Goal: Transaction & Acquisition: Purchase product/service

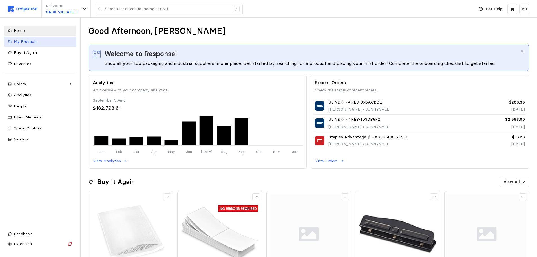
click at [24, 41] on span "My Products" at bounding box center [26, 41] width 24 height 5
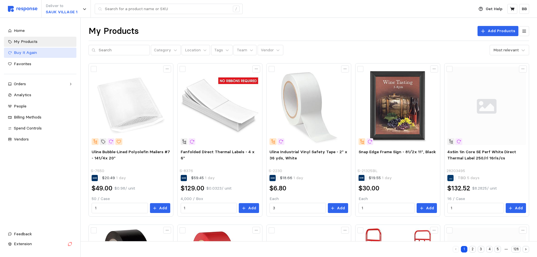
click at [26, 52] on span "Buy It Again" at bounding box center [25, 52] width 23 height 5
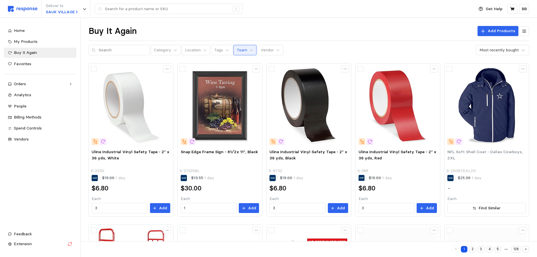
click at [241, 48] on button "Team" at bounding box center [244, 50] width 23 height 11
click at [193, 47] on p "Location" at bounding box center [193, 50] width 16 height 6
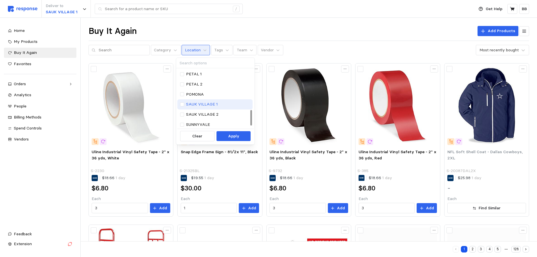
scroll to position [162, 0]
click at [199, 83] on p "SAUK VILLAGE 1" at bounding box center [202, 83] width 32 height 6
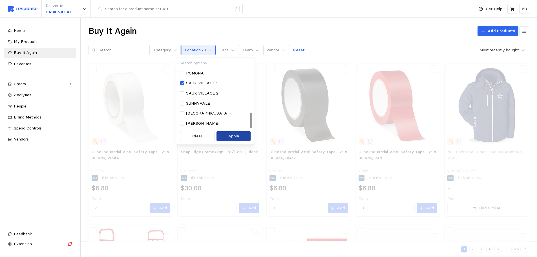
click at [233, 137] on p "Apply" at bounding box center [233, 136] width 11 height 6
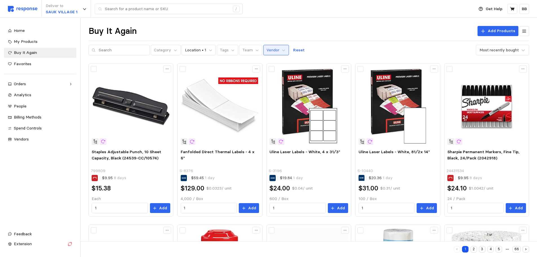
click at [269, 52] on p "Vendor" at bounding box center [272, 50] width 13 height 6
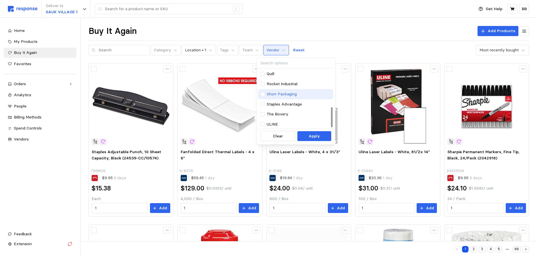
scroll to position [112, 0]
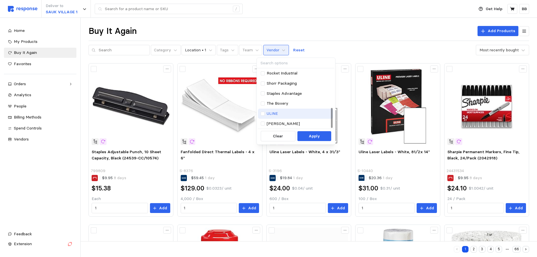
click at [271, 114] on p "ULINE" at bounding box center [272, 113] width 11 height 6
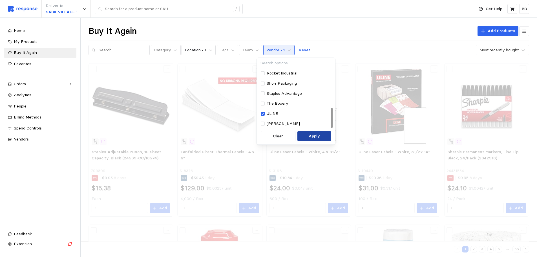
click at [315, 136] on p "Apply" at bounding box center [314, 136] width 11 height 6
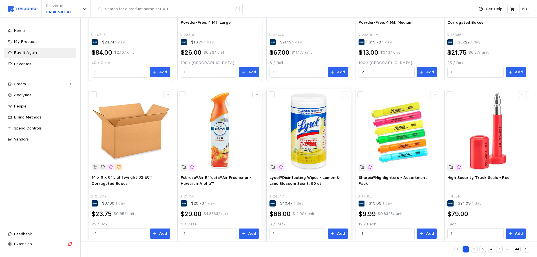
scroll to position [305, 0]
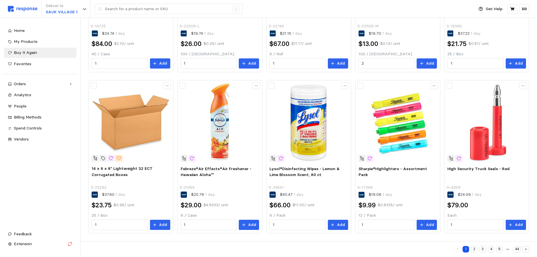
click at [475, 249] on button "2" at bounding box center [474, 249] width 6 height 6
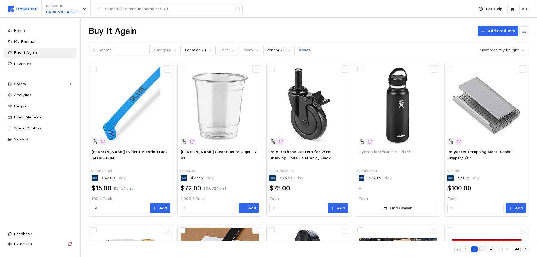
click at [28, 78] on div "Home My Products Buy It Again Favorites Orders Needs Review Processing Complete…" at bounding box center [40, 85] width 72 height 119
click at [27, 80] on link "Orders" at bounding box center [40, 84] width 72 height 10
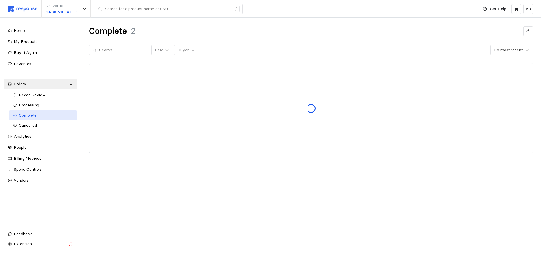
click at [34, 116] on span "Complete" at bounding box center [28, 114] width 18 height 5
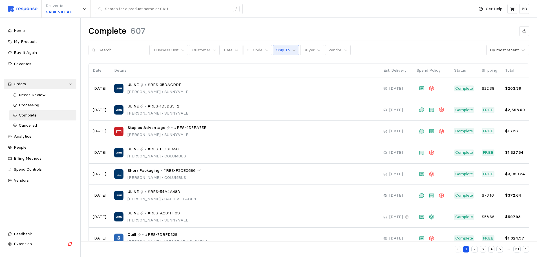
click at [282, 50] on p "Ship To" at bounding box center [283, 50] width 14 height 6
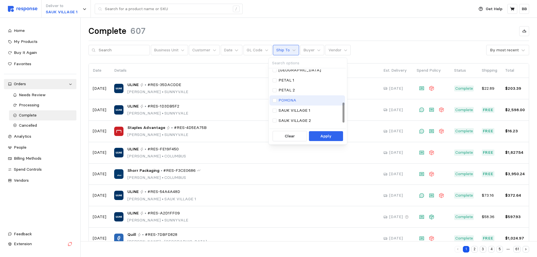
scroll to position [112, 0]
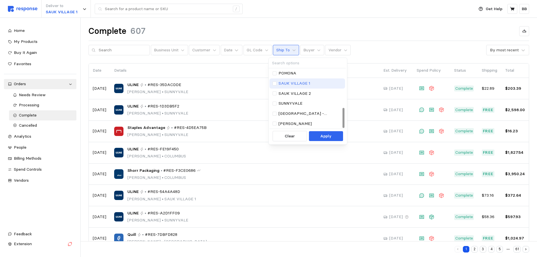
drag, startPoint x: 304, startPoint y: 82, endPoint x: 309, endPoint y: 88, distance: 7.0
click at [304, 82] on p "SAUK VILLAGE 1" at bounding box center [294, 83] width 32 height 6
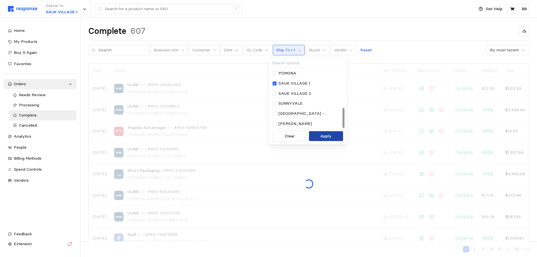
click at [326, 135] on p "Apply" at bounding box center [325, 136] width 11 height 6
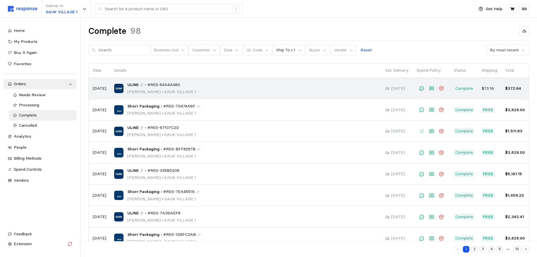
click at [229, 94] on div "ULINE • #RES-54A4A48D [PERSON_NAME] • [GEOGRAPHIC_DATA] 1" at bounding box center [245, 88] width 263 height 13
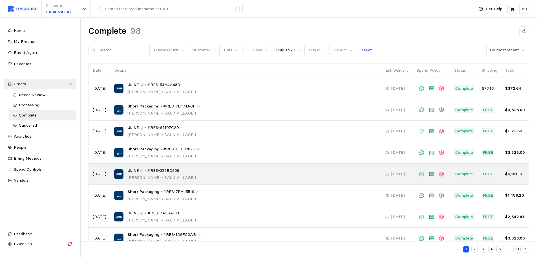
click at [200, 175] on div "ULINE • #RES-335BD208 [PERSON_NAME] • [GEOGRAPHIC_DATA] 1" at bounding box center [245, 173] width 263 height 13
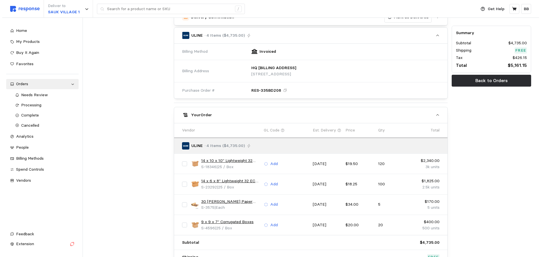
scroll to position [225, 0]
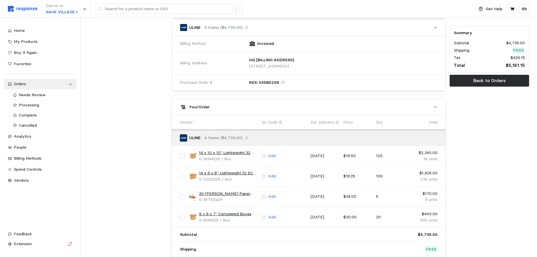
click at [220, 194] on link "30 [PERSON_NAME] Paper Roll - 24" x 1,200'" at bounding box center [228, 194] width 59 height 6
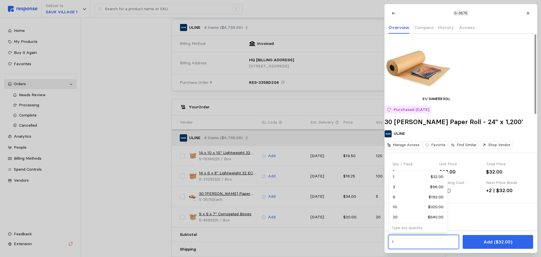
drag, startPoint x: 398, startPoint y: 241, endPoint x: 367, endPoint y: 237, distance: 30.7
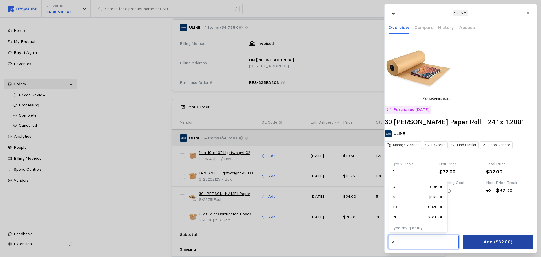
type input "3"
click at [490, 244] on p "Add ($32.00)" at bounding box center [497, 241] width 29 height 7
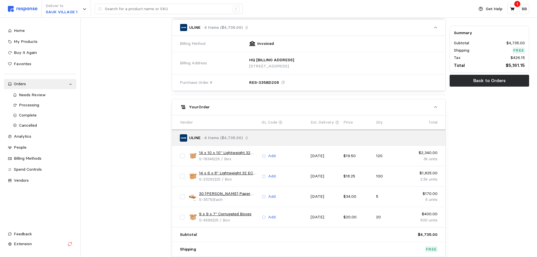
click at [224, 152] on link "14 x 10 x 10" Lightweight 32 ECT Corrugated Boxes" at bounding box center [228, 153] width 59 height 6
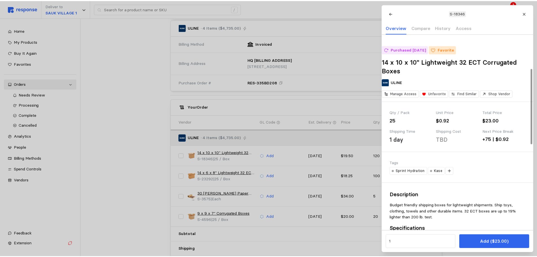
scroll to position [56, 0]
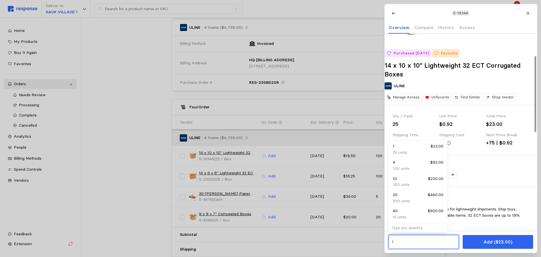
drag, startPoint x: 404, startPoint y: 239, endPoint x: 378, endPoint y: 238, distance: 25.4
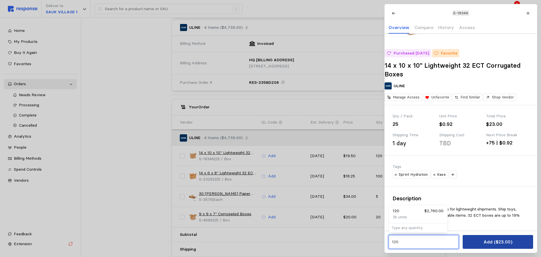
type input "120"
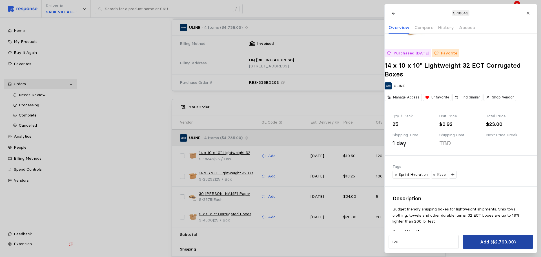
click at [476, 240] on button "Add ($2,760.00)" at bounding box center [498, 242] width 70 height 14
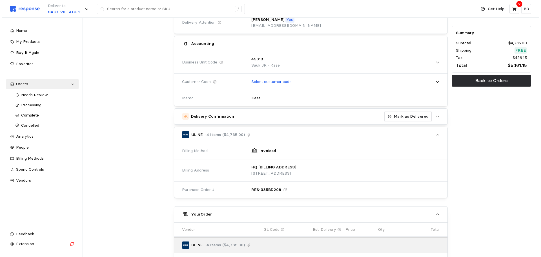
scroll to position [0, 0]
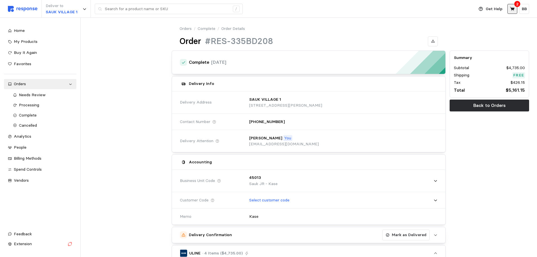
click at [509, 8] on button at bounding box center [512, 9] width 10 height 10
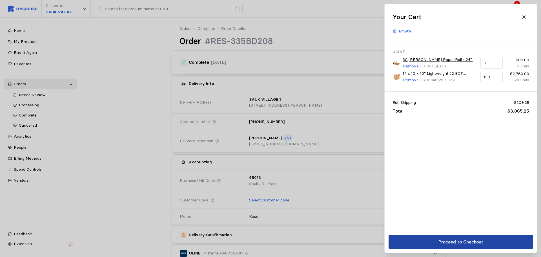
click at [451, 242] on p "Proceed to Checkout" at bounding box center [460, 241] width 45 height 7
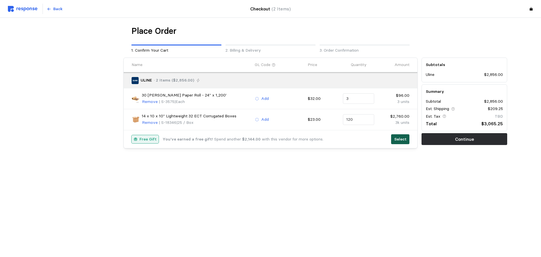
click at [402, 140] on p "Select" at bounding box center [400, 139] width 12 height 6
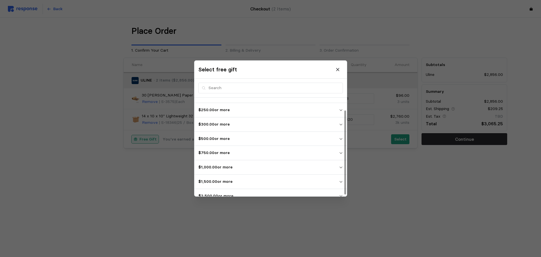
scroll to position [16, 0]
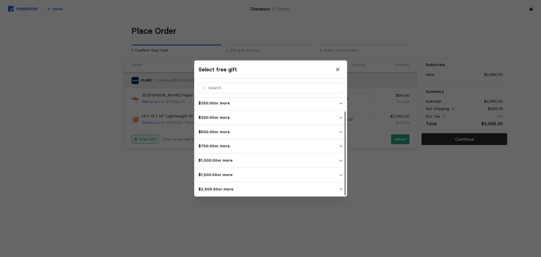
click at [228, 186] on p "$2,500.00 or more" at bounding box center [268, 189] width 141 height 6
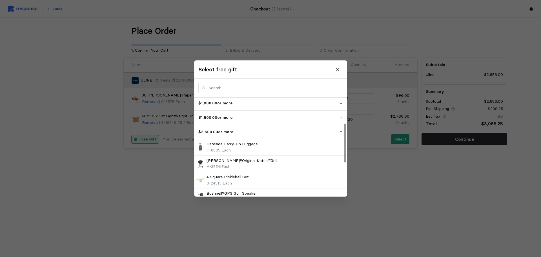
scroll to position [63, 0]
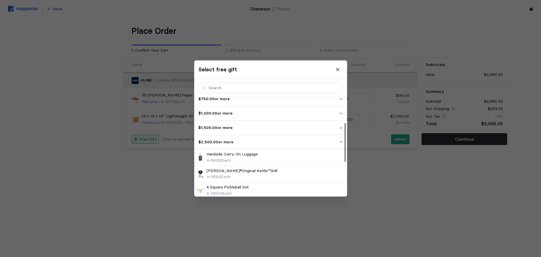
click at [228, 127] on p "$1,500.00 or more" at bounding box center [268, 128] width 141 height 6
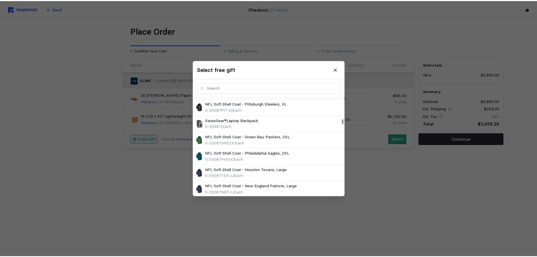
scroll to position [457, 0]
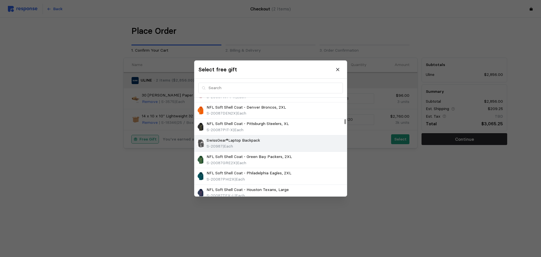
click at [265, 139] on div "SwissGear®Laptop Backpack S-20987 | Each" at bounding box center [270, 143] width 149 height 12
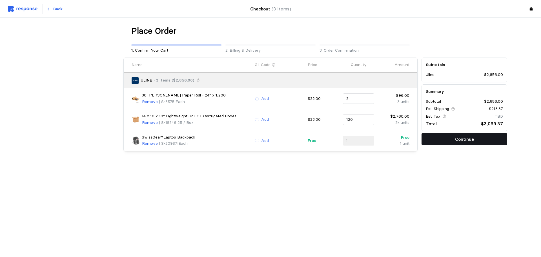
click at [464, 139] on p "Continue" at bounding box center [464, 139] width 19 height 7
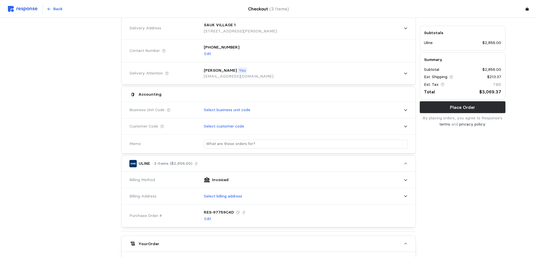
scroll to position [56, 0]
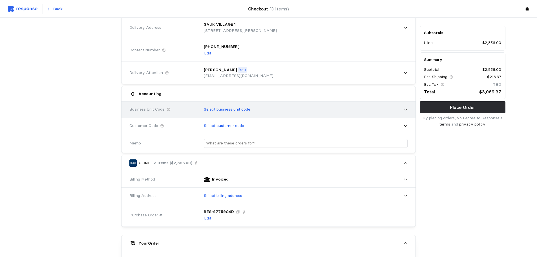
click at [227, 109] on p "Select business unit code" at bounding box center [227, 109] width 47 height 6
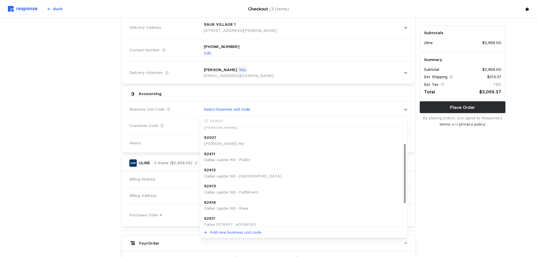
scroll to position [63, 0]
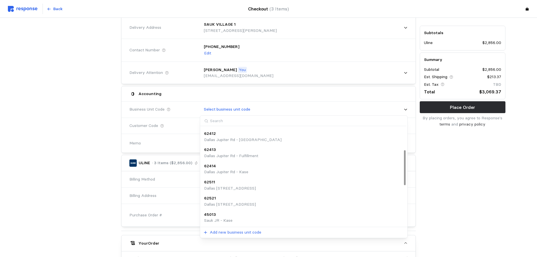
click at [227, 218] on p "Sauk JR - Kase" at bounding box center [218, 220] width 28 height 6
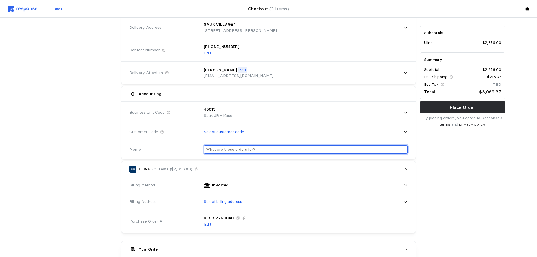
click at [223, 147] on input "text" at bounding box center [305, 149] width 199 height 8
type input "Kase"
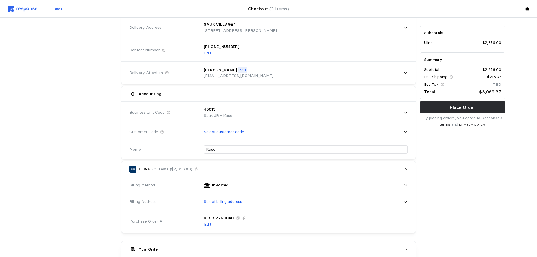
click at [98, 147] on div at bounding box center [75, 204] width 90 height 410
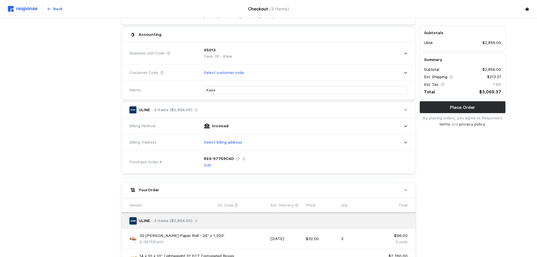
scroll to position [141, 0]
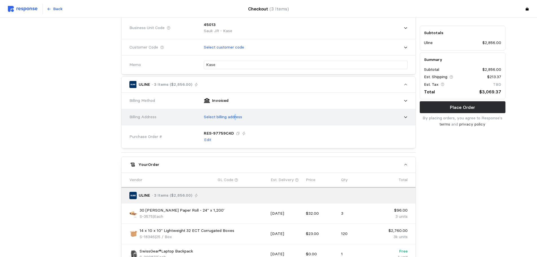
click at [236, 118] on p "Select billing address" at bounding box center [223, 117] width 38 height 6
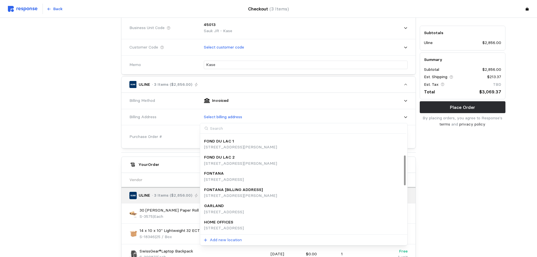
scroll to position [91, 0]
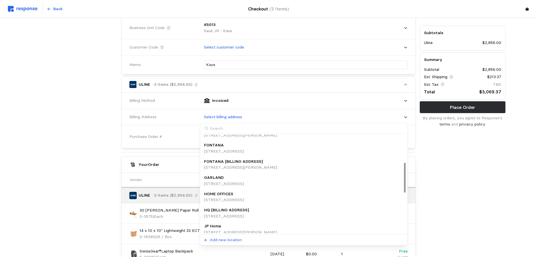
click at [243, 210] on p "HQ [BILLING ADDRESS]" at bounding box center [226, 210] width 45 height 6
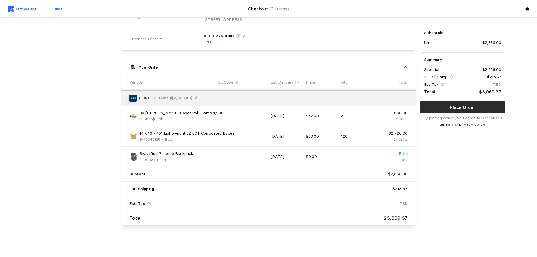
scroll to position [245, 0]
click at [444, 108] on button "Place Order" at bounding box center [463, 107] width 86 height 12
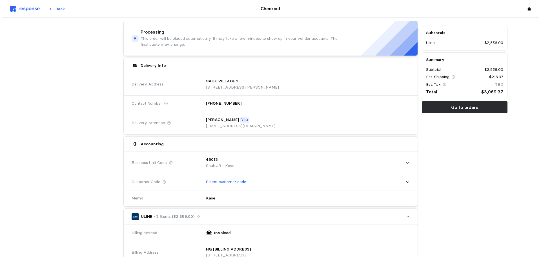
scroll to position [0, 0]
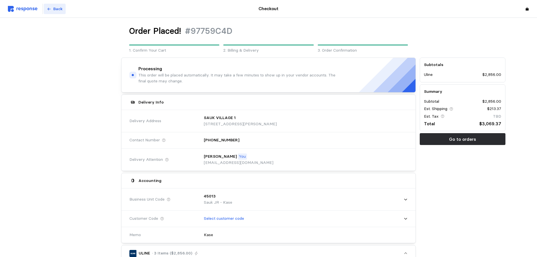
click at [52, 10] on button "Back" at bounding box center [55, 9] width 22 height 11
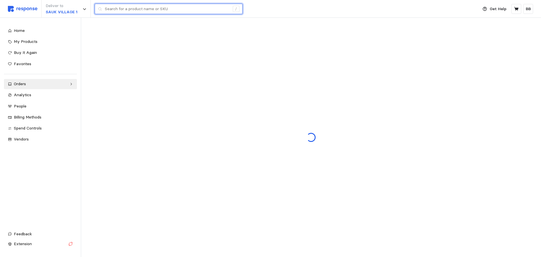
click at [126, 8] on input "text" at bounding box center [167, 9] width 125 height 10
paste input "S-19041"
type input "S-19041"
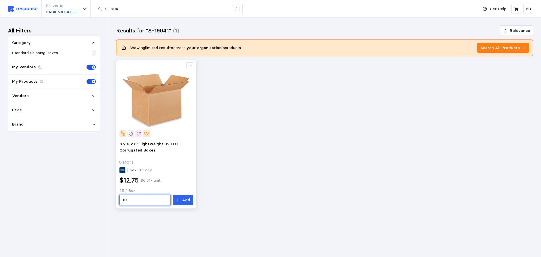
click at [132, 198] on input "10" at bounding box center [145, 200] width 45 height 10
type input "144"
click at [182, 200] on button "Add" at bounding box center [183, 200] width 20 height 10
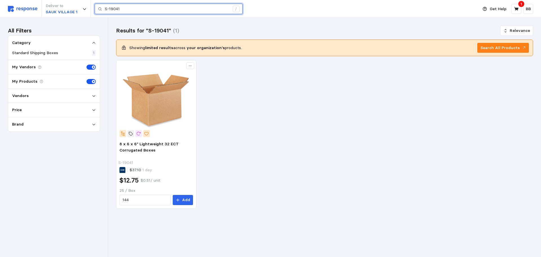
drag, startPoint x: 124, startPoint y: 9, endPoint x: 95, endPoint y: 10, distance: 29.6
click at [95, 10] on div "S-19041 /" at bounding box center [169, 9] width 148 height 11
paste input "25057ORG-L"
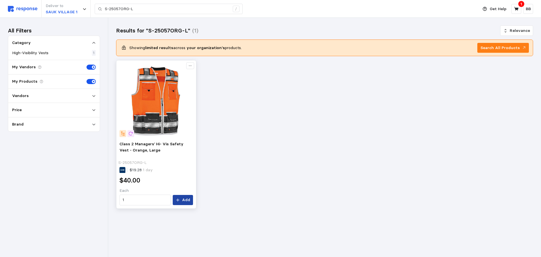
click at [184, 200] on p "Add" at bounding box center [186, 200] width 8 height 6
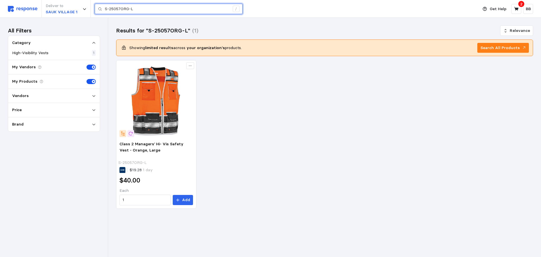
click at [139, 9] on input "S-25057ORG-L" at bounding box center [167, 9] width 125 height 10
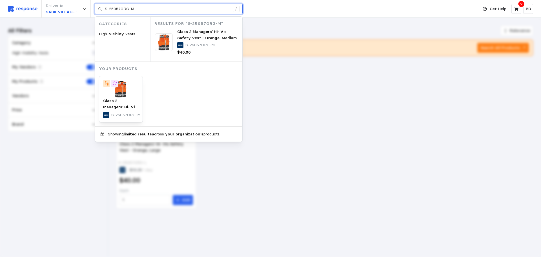
type input "S-25057ORG-M"
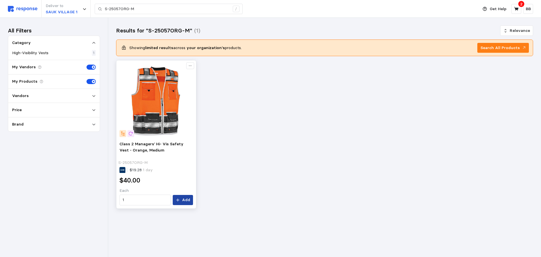
click at [187, 200] on p "Add" at bounding box center [186, 200] width 8 height 6
click at [437, 165] on div "Class 2 Managers' Hi- Vis Safety Vest - Orange, Medium S-25057ORG-M $19.28 1 da…" at bounding box center [324, 134] width 417 height 149
click at [516, 7] on icon at bounding box center [516, 8] width 5 height 5
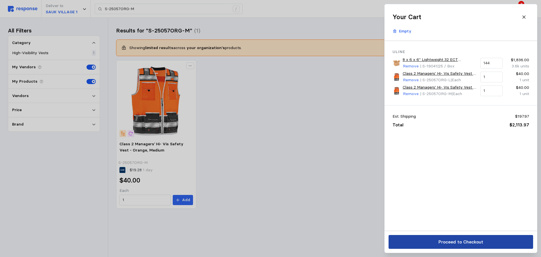
click at [459, 243] on p "Proceed to Checkout" at bounding box center [460, 241] width 45 height 7
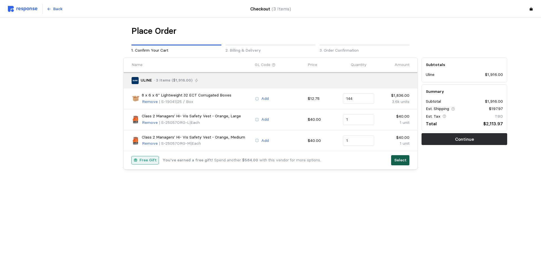
click at [401, 163] on button "Select" at bounding box center [400, 160] width 18 height 10
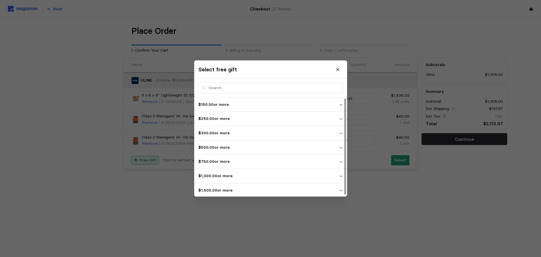
scroll to position [1, 0]
click at [230, 186] on p "$1,500.00 or more" at bounding box center [268, 189] width 141 height 6
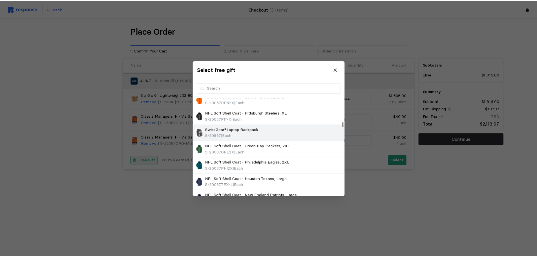
scroll to position [452, 0]
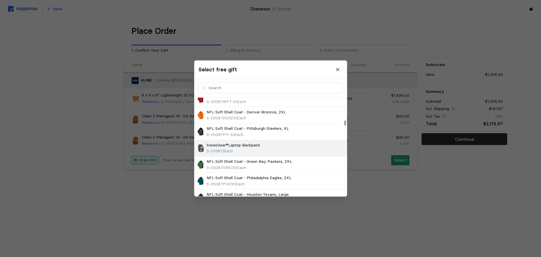
click at [246, 145] on p "SwissGear®Laptop Backpack" at bounding box center [234, 145] width 54 height 6
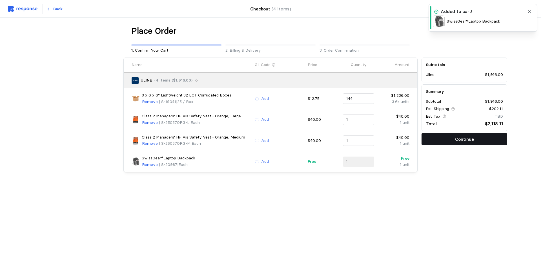
click at [453, 139] on button "Continue" at bounding box center [465, 139] width 86 height 12
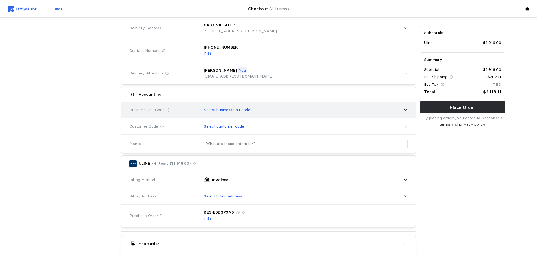
scroll to position [56, 0]
click at [230, 108] on p "Select business unit code" at bounding box center [227, 109] width 47 height 6
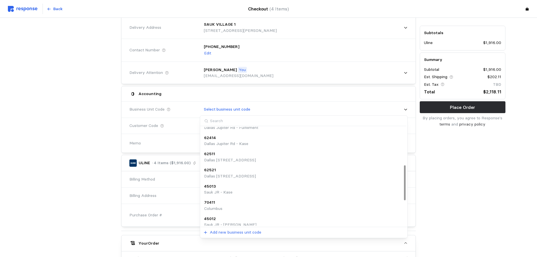
scroll to position [119, 0]
click at [221, 192] on div "45012" at bounding box center [230, 190] width 52 height 6
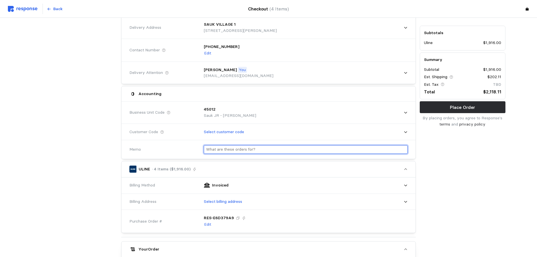
click at [224, 147] on input "text" at bounding box center [305, 149] width 199 height 8
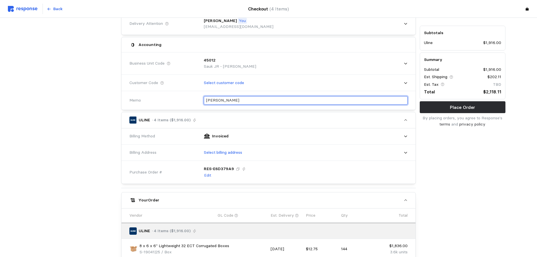
scroll to position [113, 0]
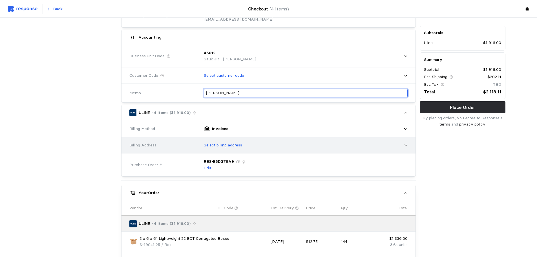
type input "[PERSON_NAME]"
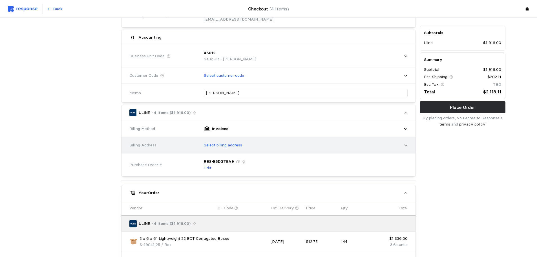
click at [220, 145] on p "Select billing address" at bounding box center [223, 145] width 38 height 6
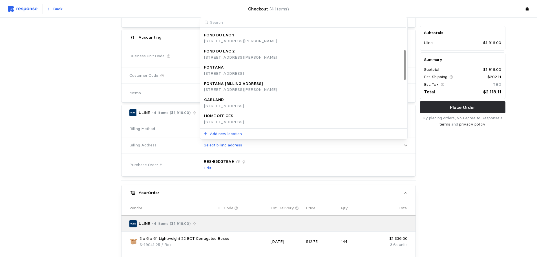
scroll to position [91, 0]
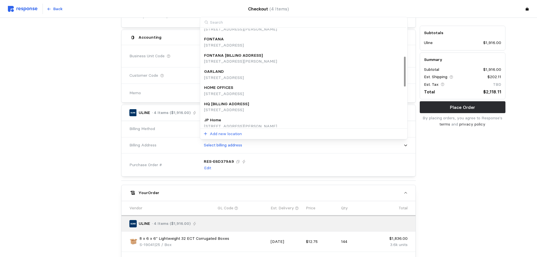
click at [240, 103] on p "HQ [BILLING ADDRESS]" at bounding box center [226, 104] width 45 height 6
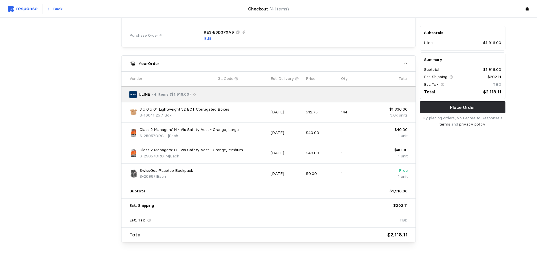
scroll to position [265, 0]
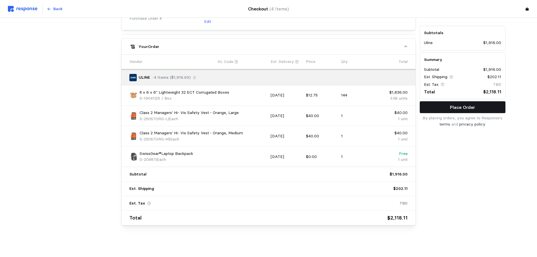
click at [459, 109] on p "Place Order" at bounding box center [462, 107] width 25 height 7
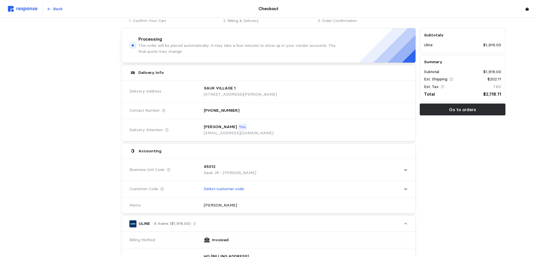
scroll to position [0, 0]
